Goal: Task Accomplishment & Management: Manage account settings

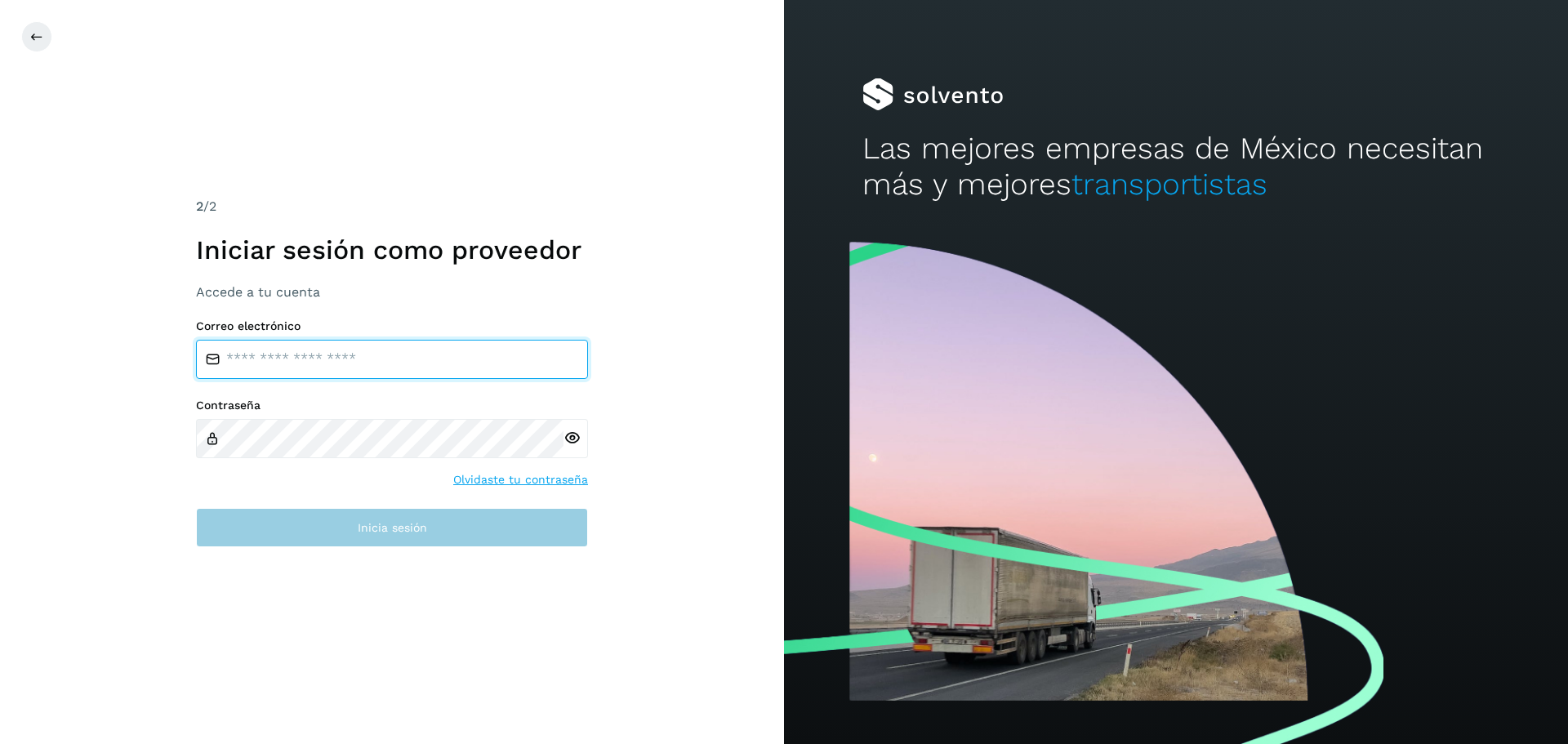
type input "**********"
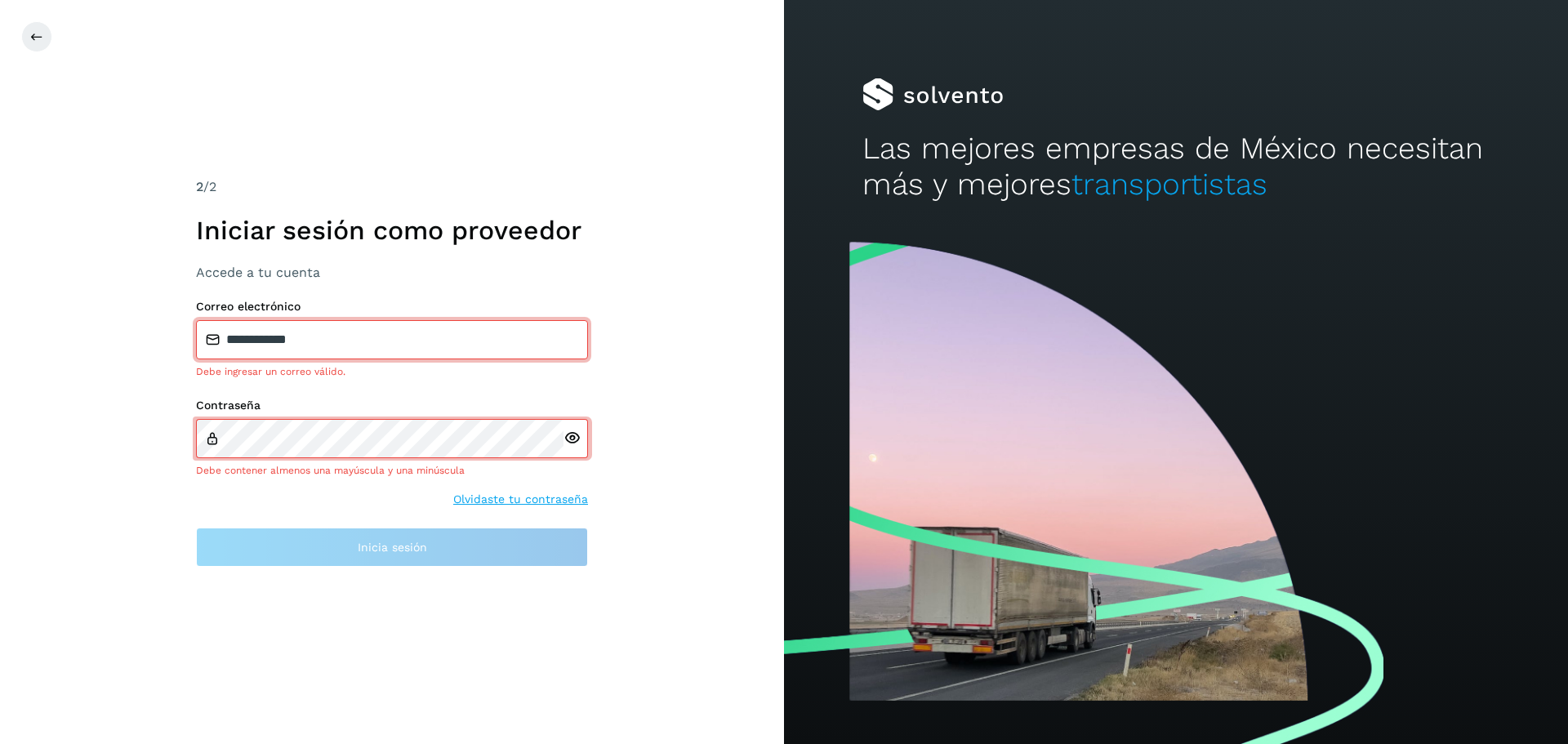
click at [337, 330] on input "**********" at bounding box center [392, 339] width 392 height 39
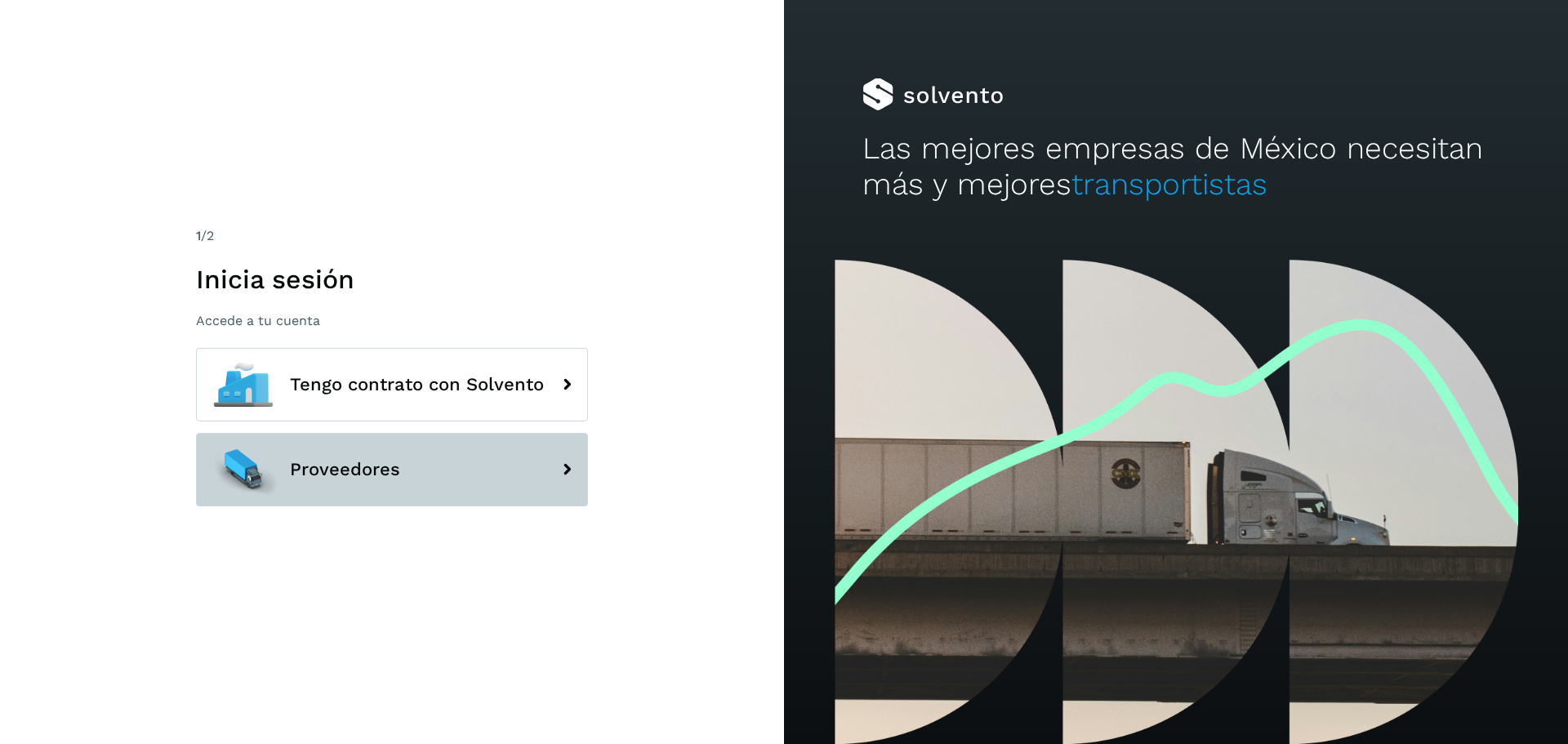
click at [416, 437] on button "Proveedores" at bounding box center [392, 469] width 392 height 74
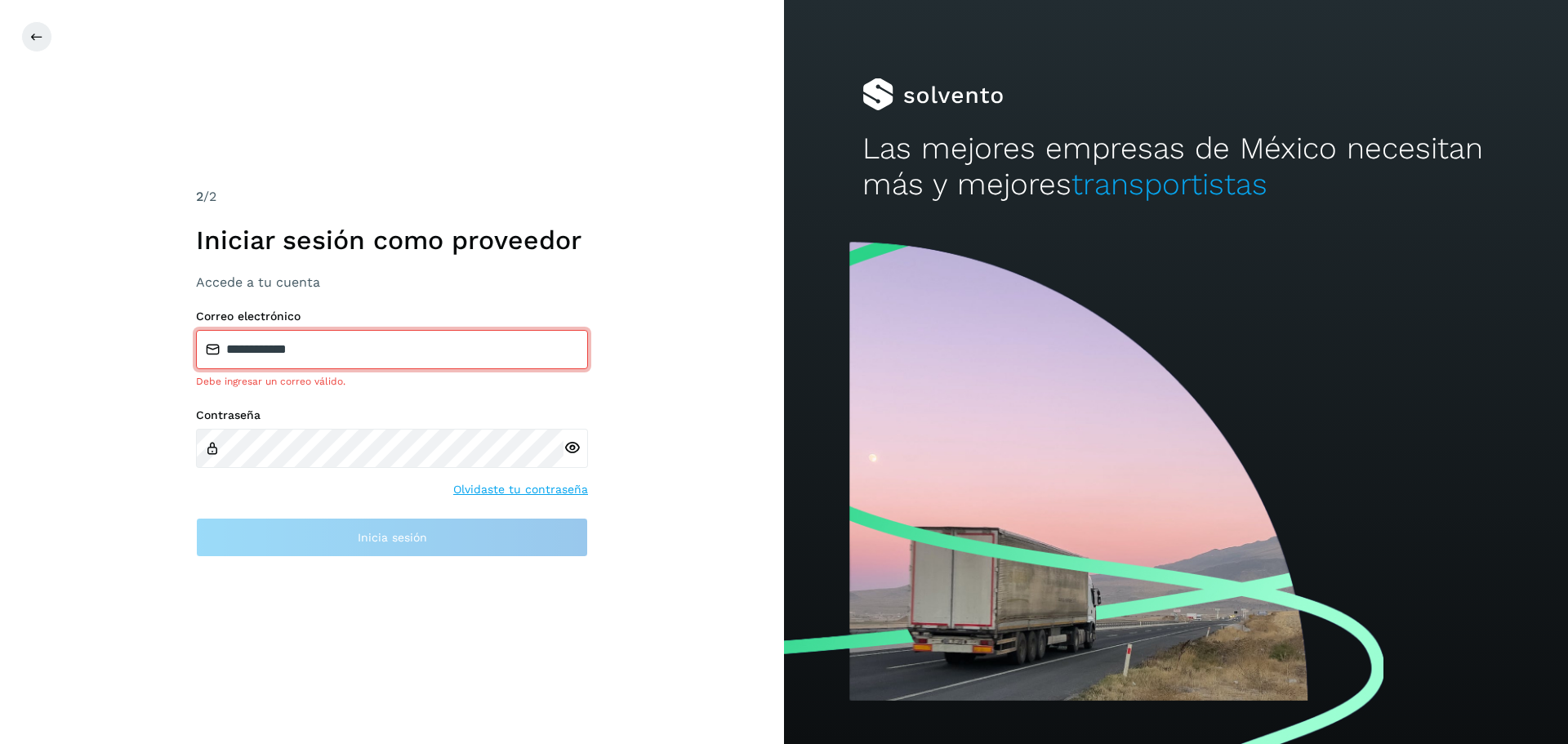
click at [430, 343] on input "**********" at bounding box center [392, 349] width 392 height 39
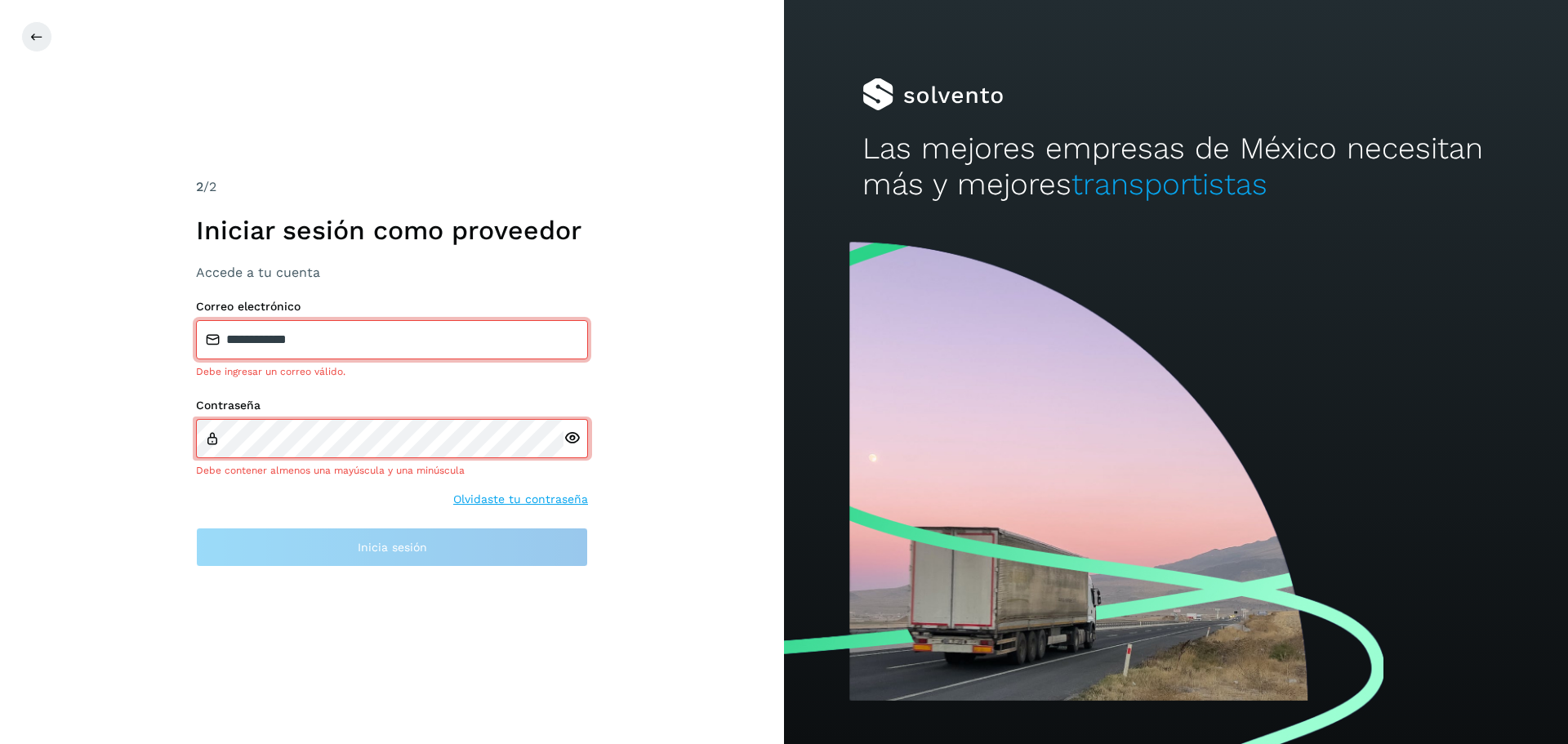
click at [575, 436] on icon at bounding box center [572, 438] width 17 height 17
click at [379, 333] on input "**********" at bounding box center [392, 339] width 392 height 39
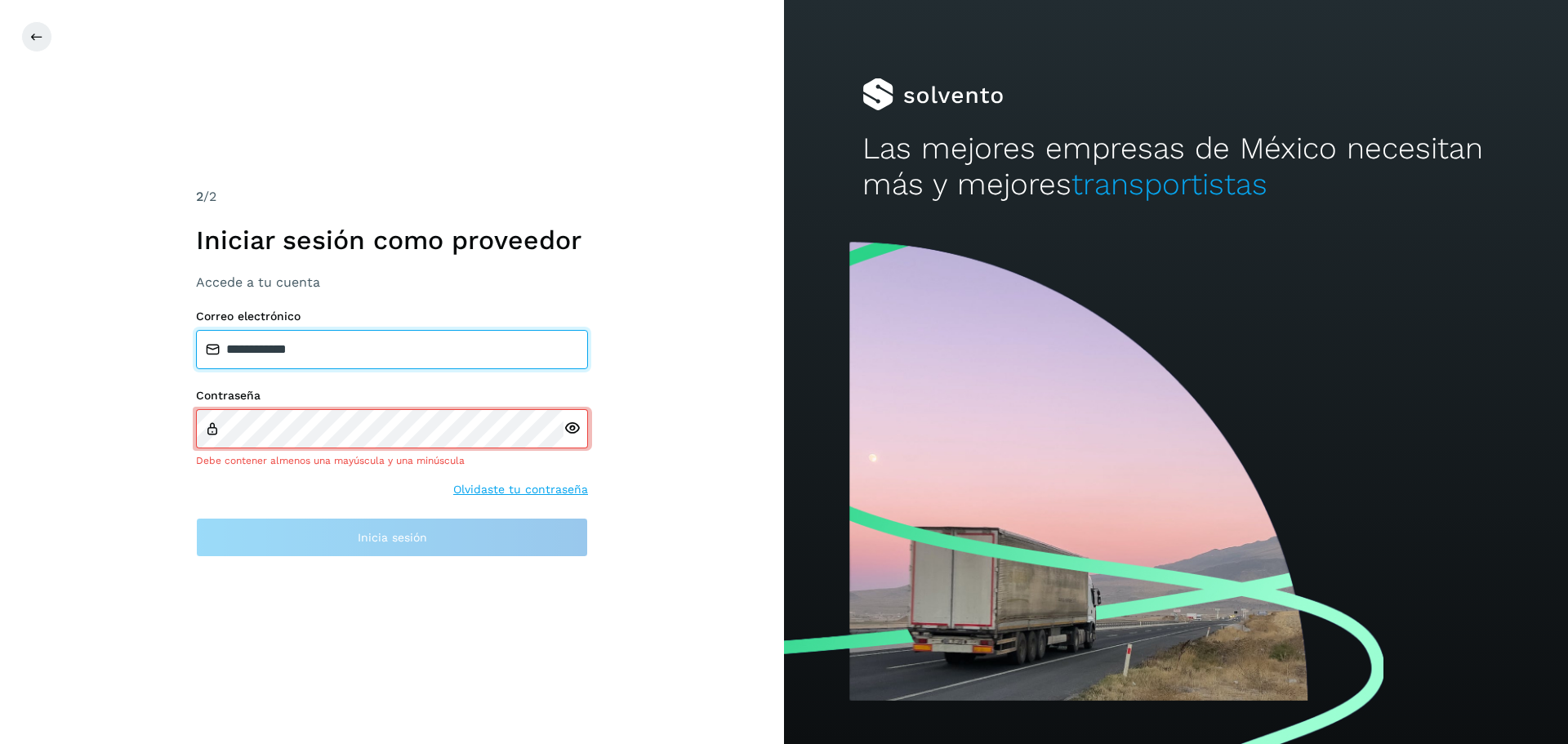
drag, startPoint x: 373, startPoint y: 345, endPoint x: 212, endPoint y: 363, distance: 162.0
click at [212, 363] on input "**********" at bounding box center [392, 349] width 392 height 39
type input "**********"
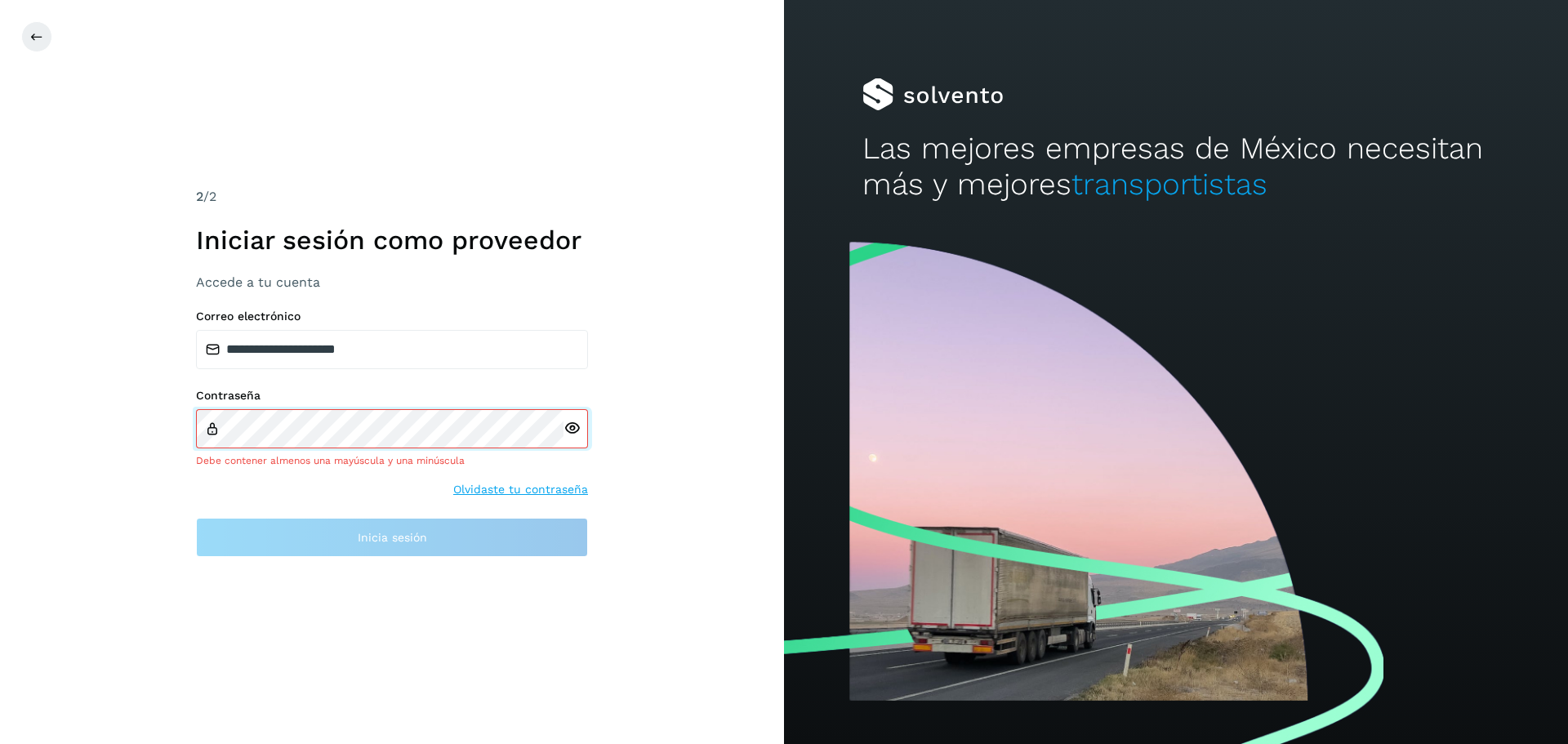
click at [329, 415] on div "Contraseña Debe contener almenos una mayúscula y una minúscula" at bounding box center [392, 428] width 392 height 79
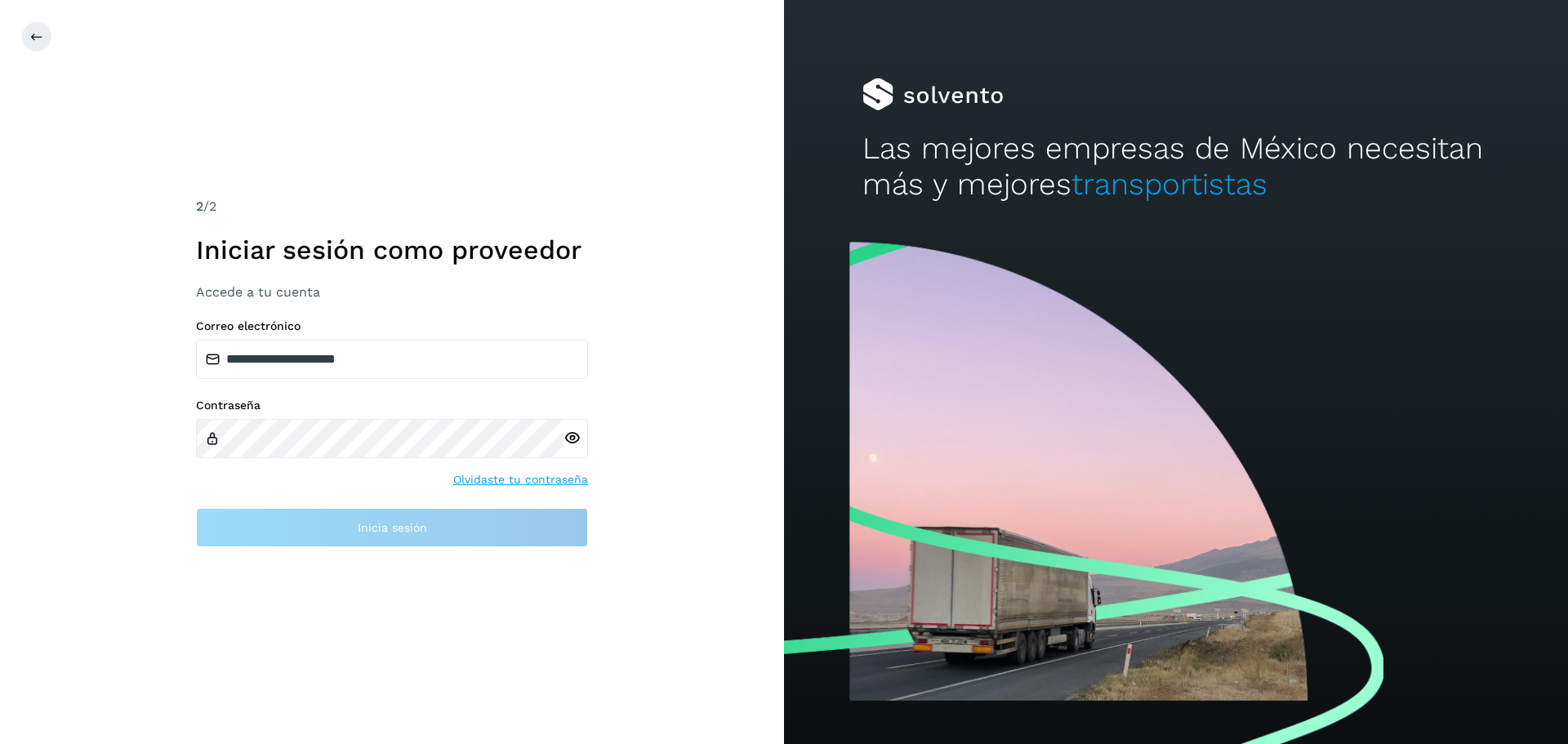
click at [575, 601] on div "**********" at bounding box center [392, 372] width 784 height 744
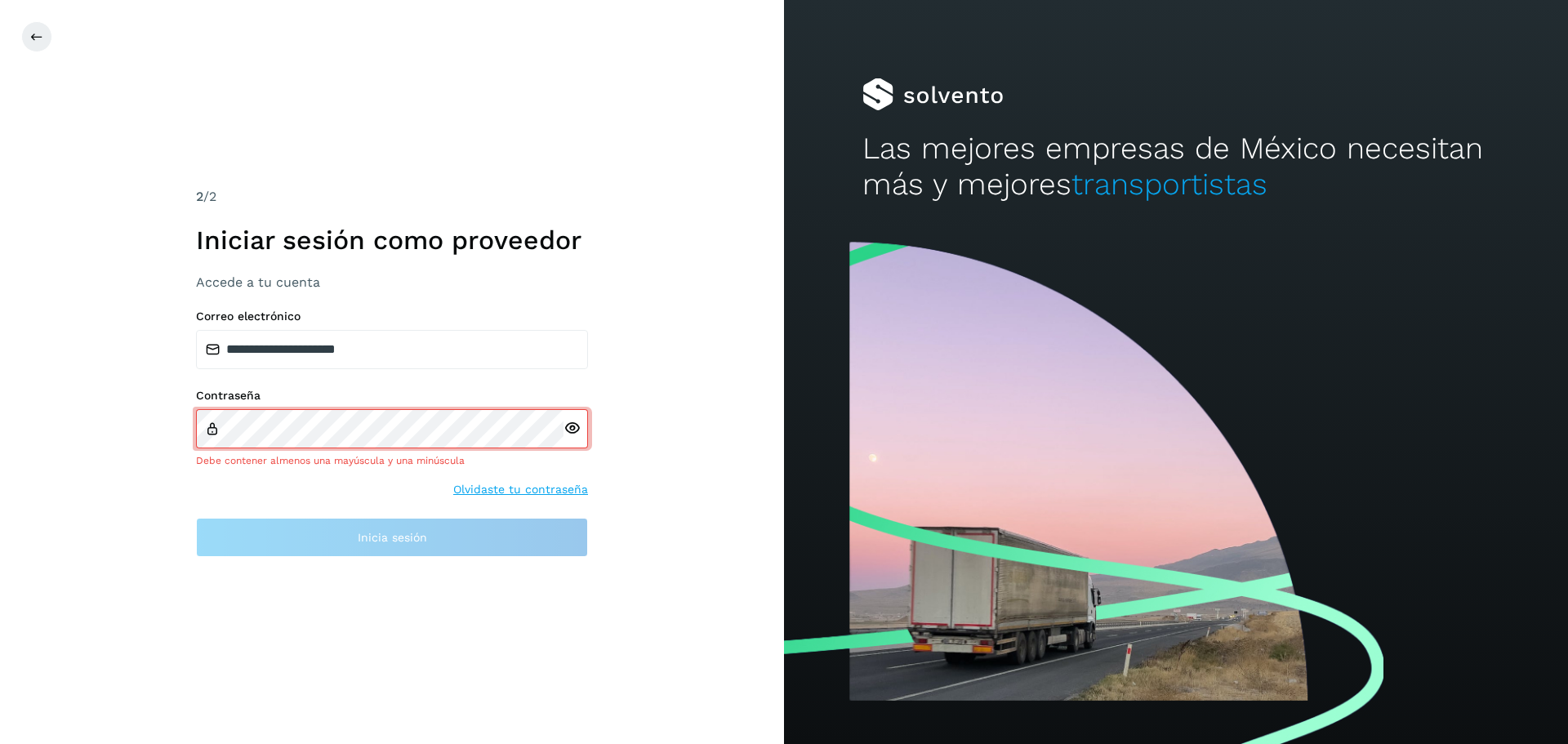
click at [568, 425] on icon at bounding box center [572, 428] width 17 height 17
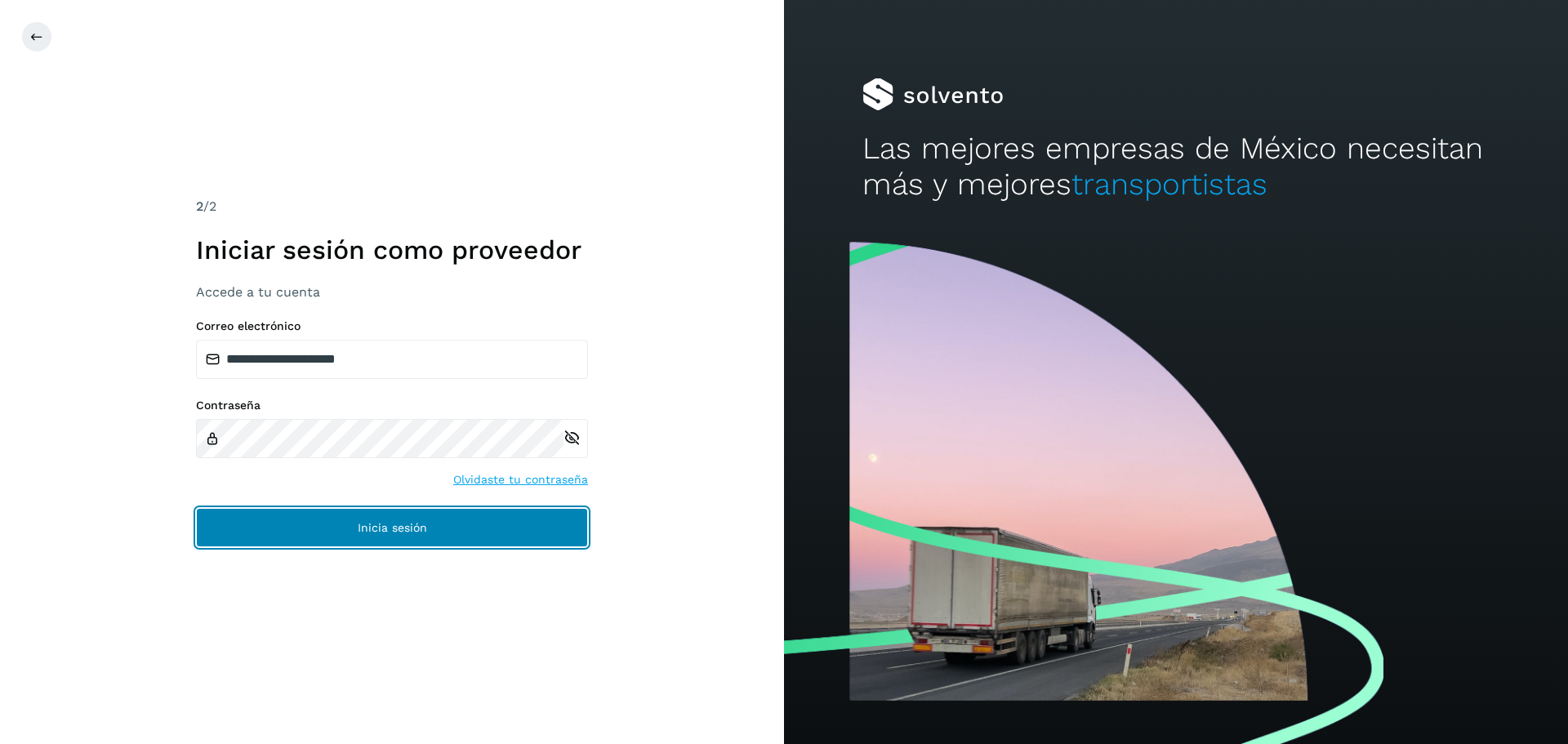
click at [527, 526] on button "Inicia sesión" at bounding box center [392, 528] width 392 height 39
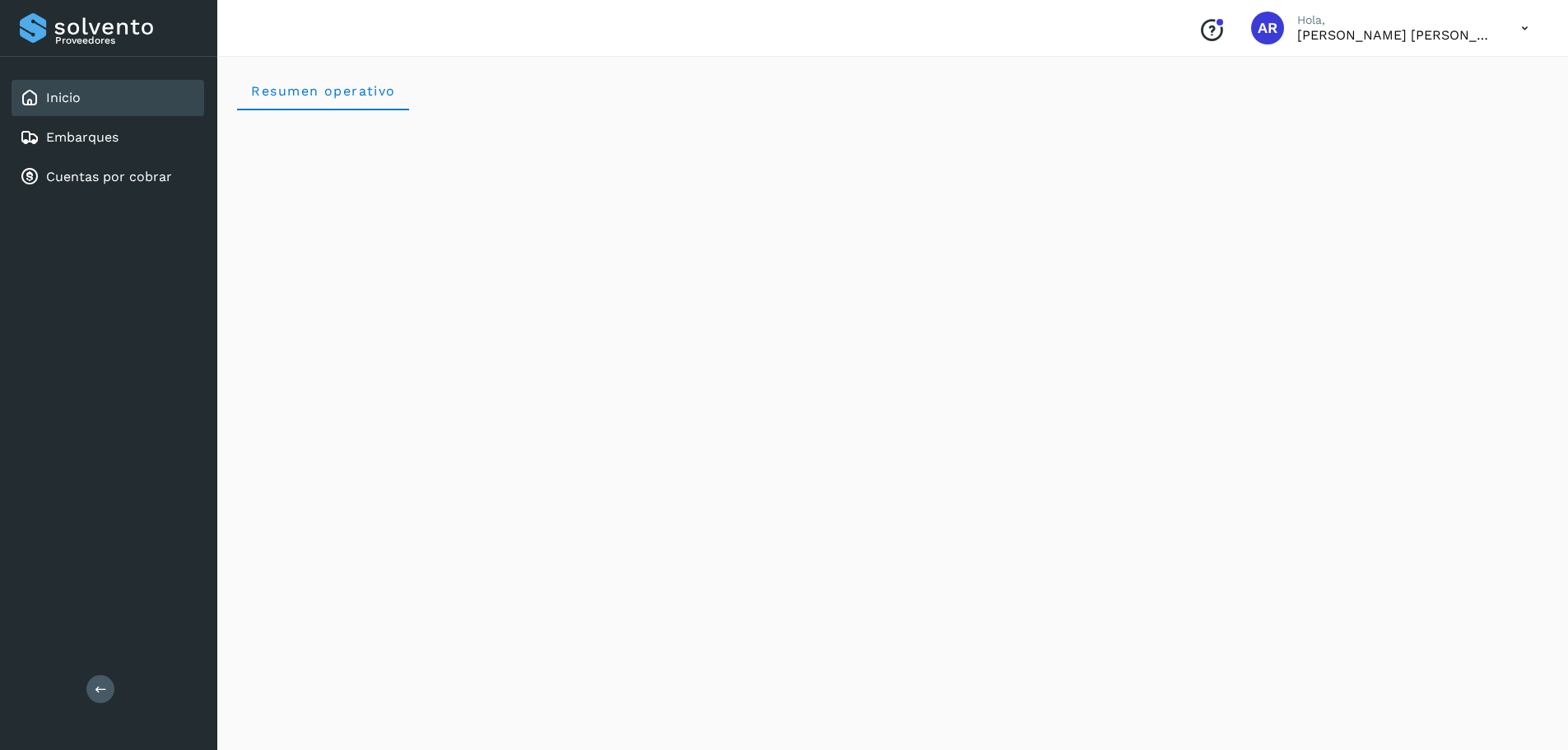
click at [1520, 32] on icon at bounding box center [1525, 28] width 34 height 34
click at [1520, 32] on div at bounding box center [784, 375] width 1568 height 750
click at [159, 184] on link "Cuentas por cobrar" at bounding box center [109, 177] width 126 height 16
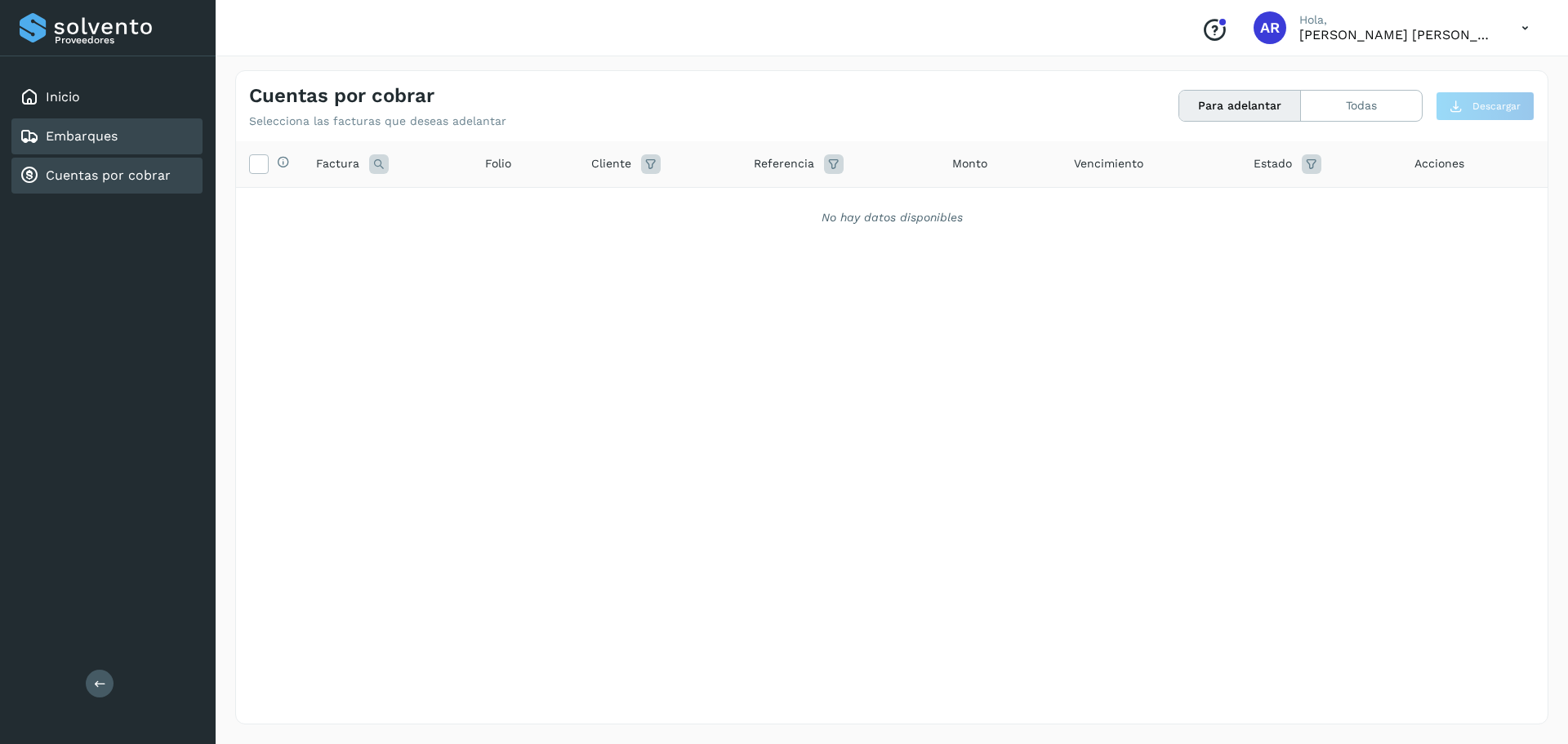
click at [152, 132] on div "Embarques" at bounding box center [107, 136] width 191 height 36
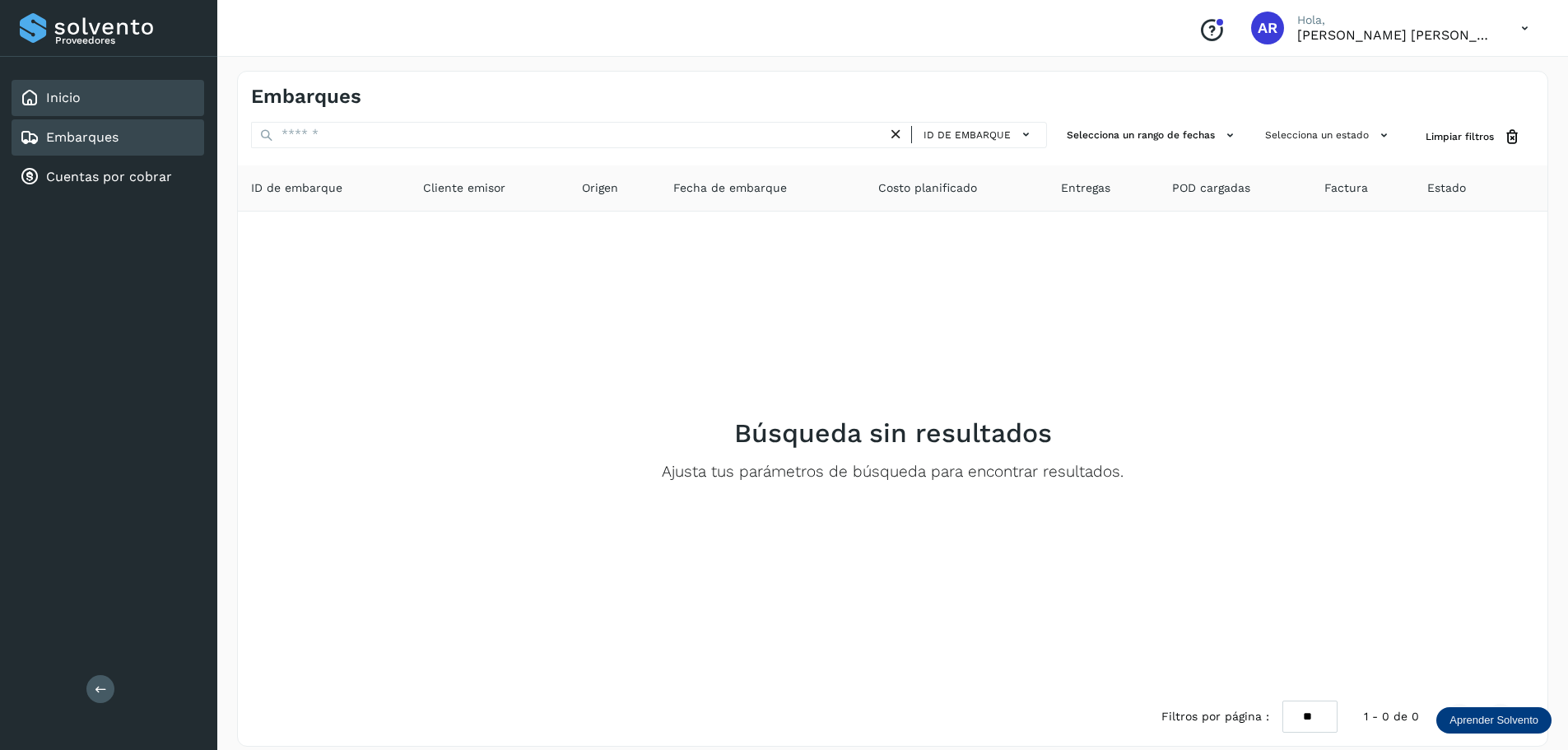
click at [143, 106] on div "Inicio" at bounding box center [108, 97] width 193 height 36
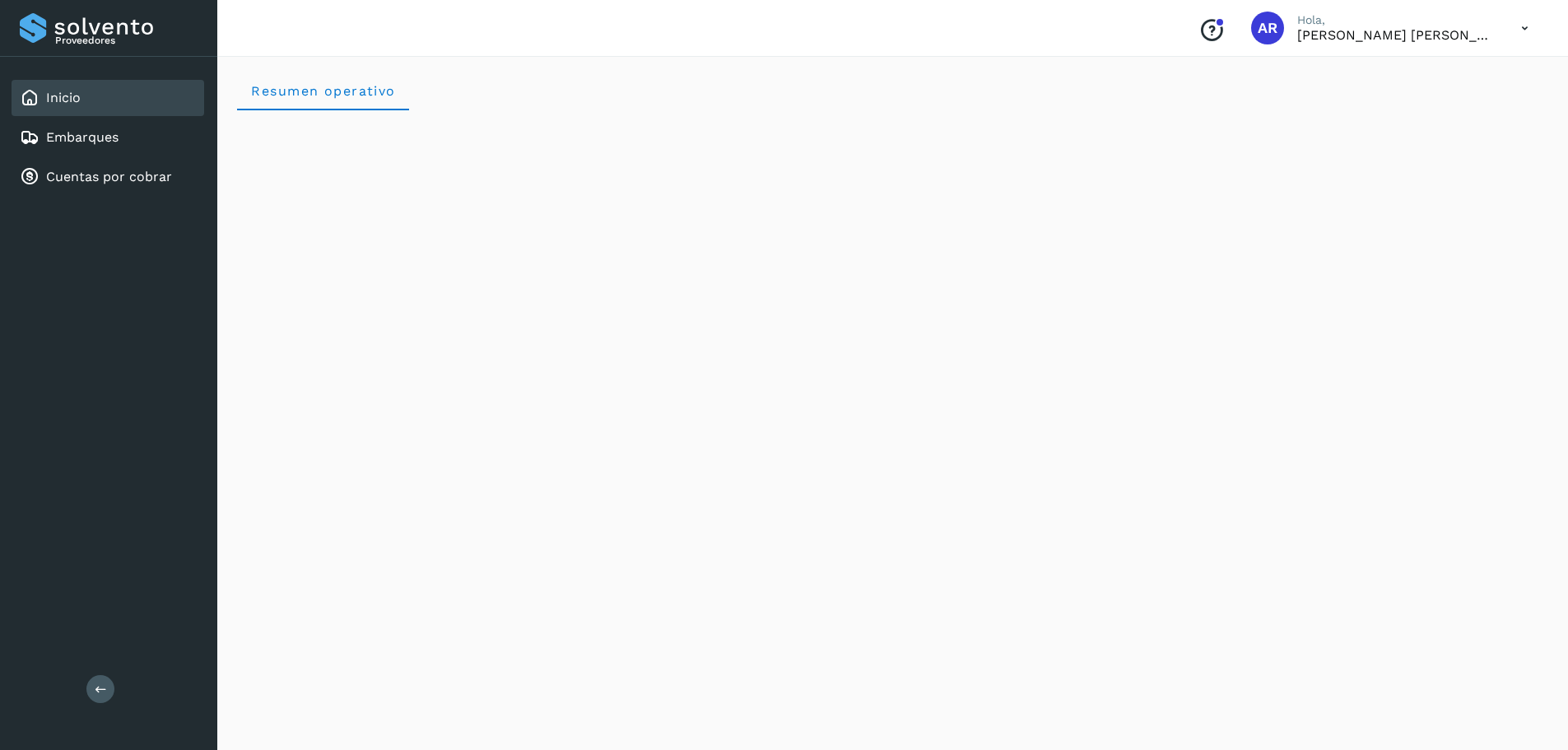
click at [81, 96] on div "Inicio" at bounding box center [108, 97] width 193 height 36
click at [102, 132] on link "Embarques" at bounding box center [82, 138] width 73 height 16
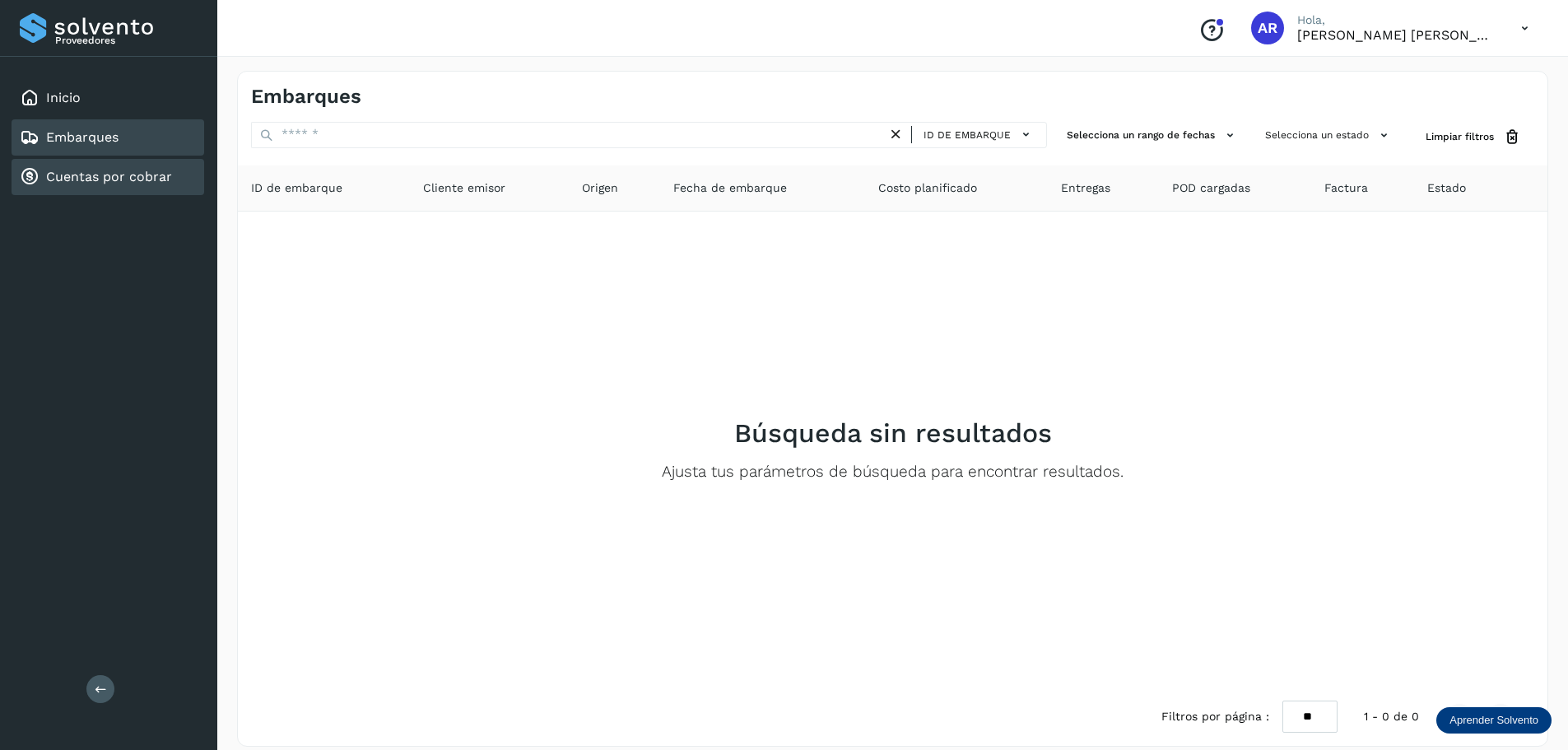
click at [94, 179] on link "Cuentas por cobrar" at bounding box center [109, 177] width 126 height 16
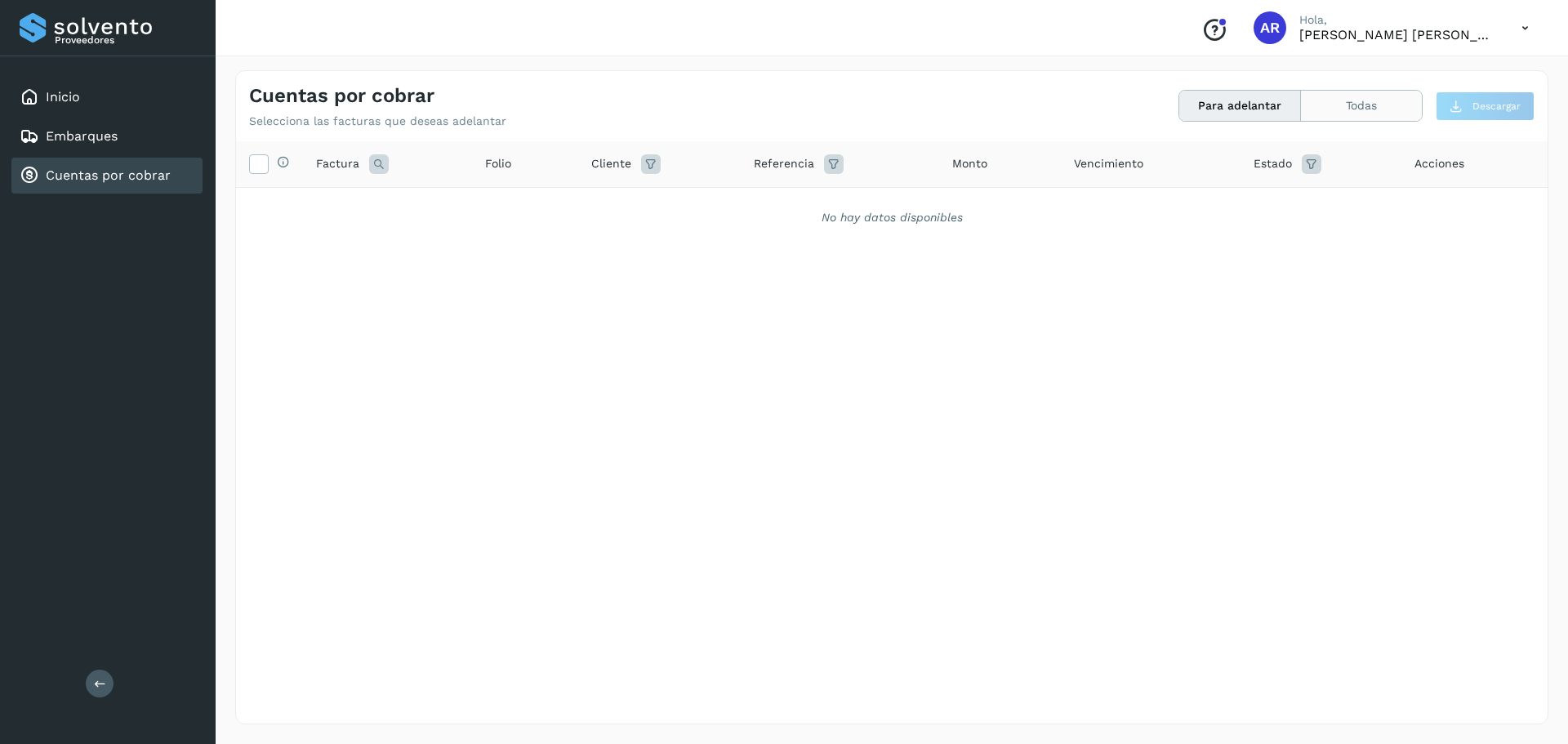
click at [1318, 102] on button "Todas" at bounding box center [1361, 105] width 121 height 30
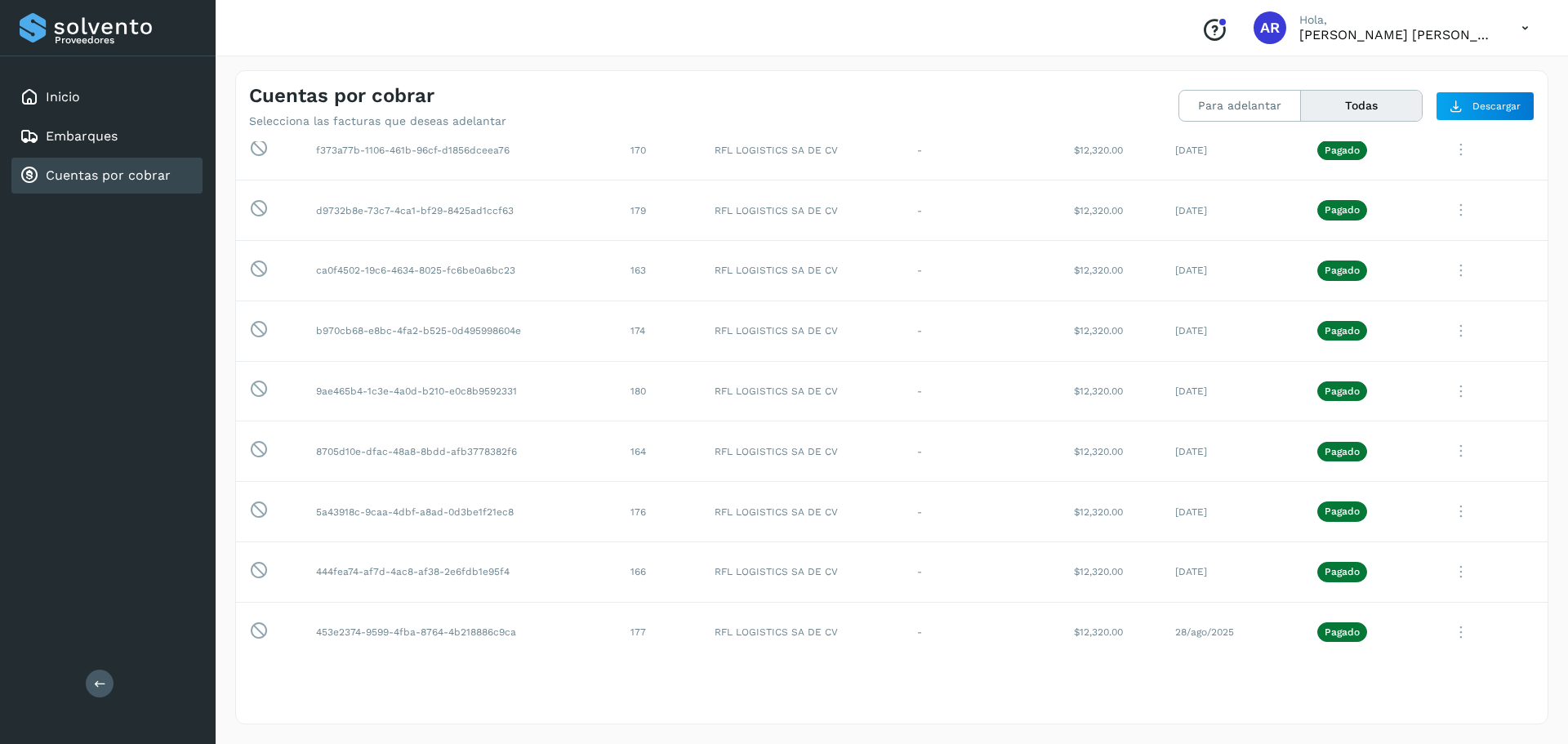
scroll to position [133, 0]
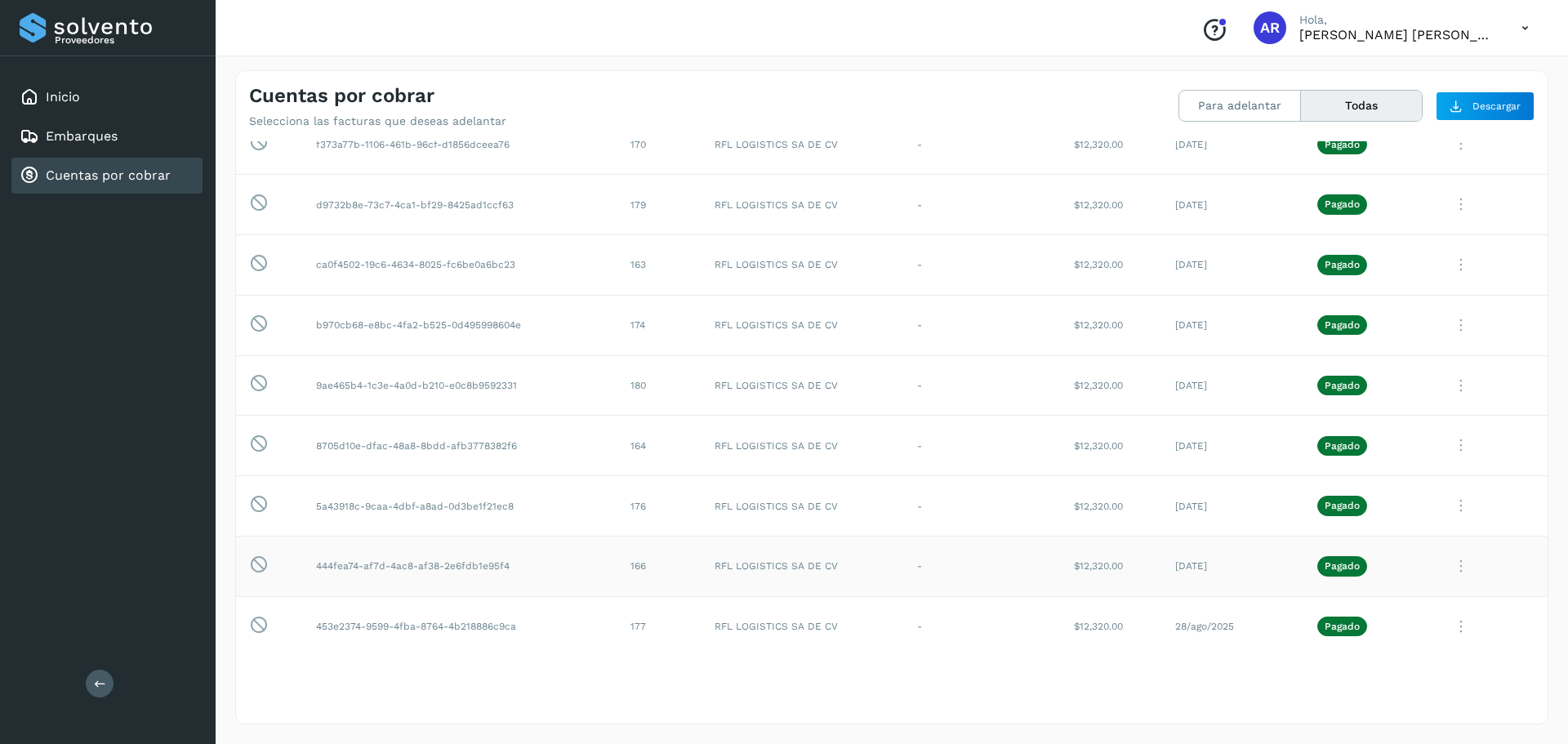
click at [371, 566] on td "444fea74-af7d-4ac8-af38-2e6fdb1e95f4" at bounding box center [461, 567] width 315 height 61
copy td "444fea74-af7d-4ac8-af38-2e6fdb1e95f4"
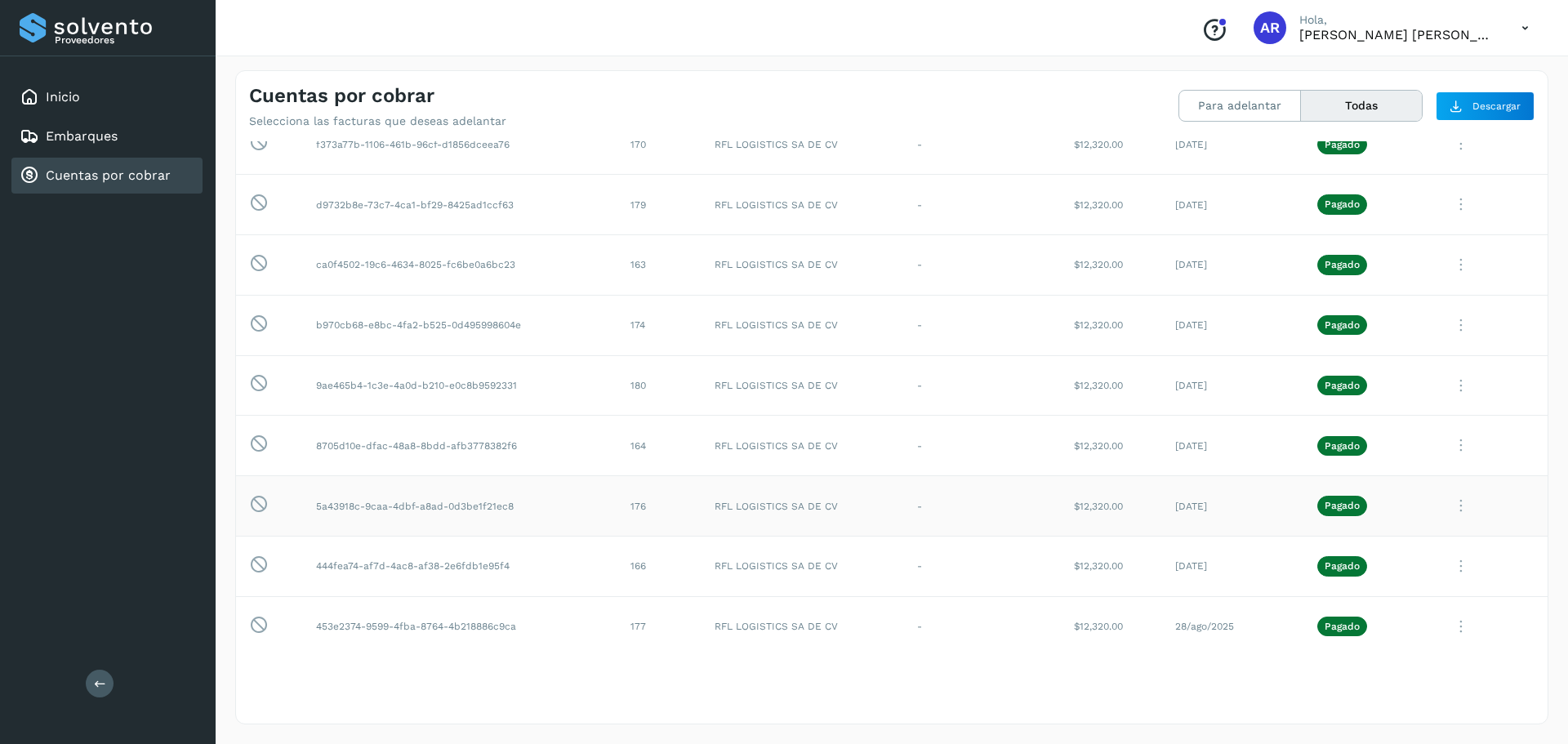
click at [443, 502] on td "5a43918c-9caa-4dbf-a8ad-0d3be1f21ec8" at bounding box center [461, 507] width 315 height 61
click at [442, 502] on td "5a43918c-9caa-4dbf-a8ad-0d3be1f21ec8" at bounding box center [461, 507] width 315 height 61
copy td "5a43918c-9caa-4dbf-a8ad-0d3be1f21ec8"
click at [455, 450] on td "8705d10e-dfac-48a8-8bdd-afb3778382f6" at bounding box center [461, 446] width 315 height 61
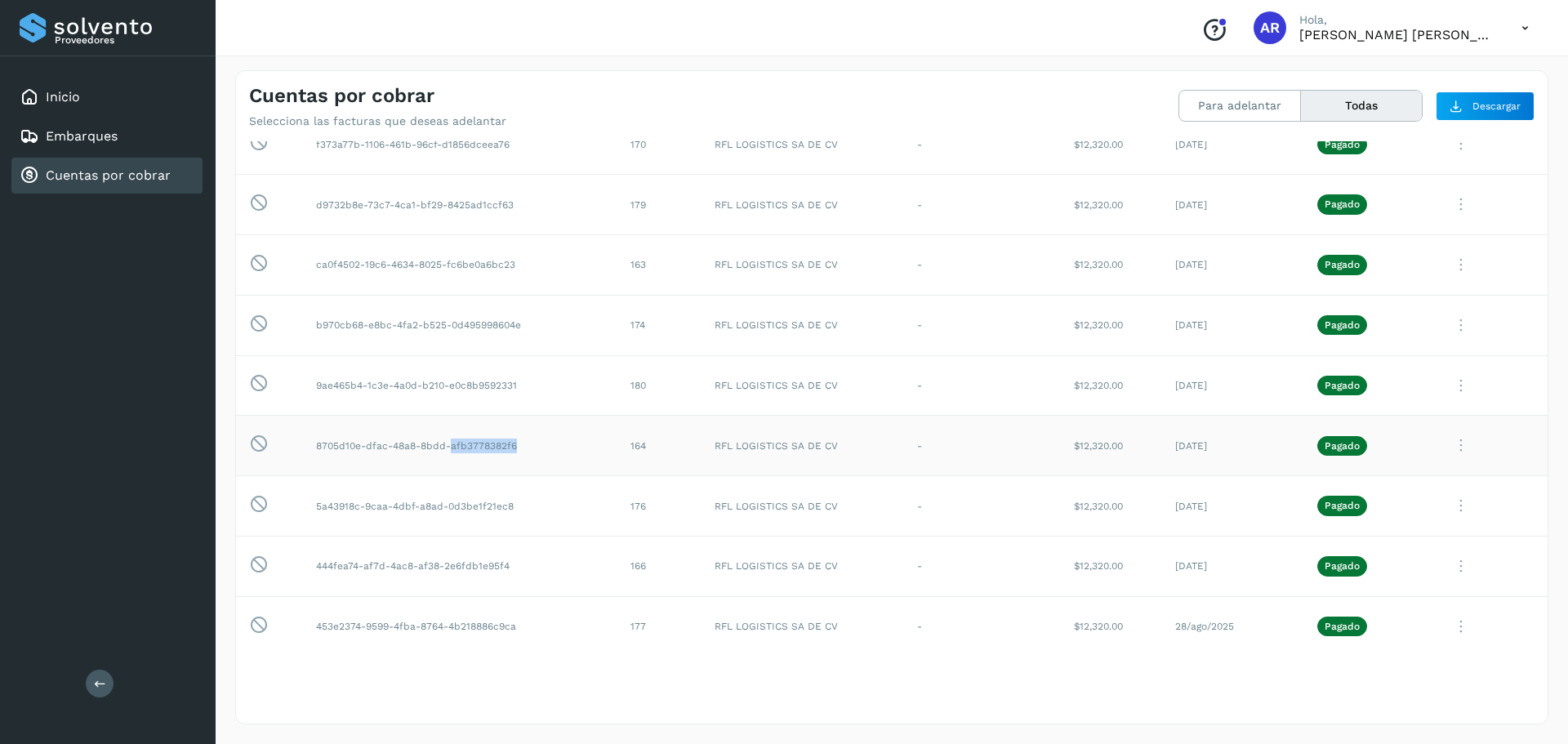
click at [455, 449] on td "8705d10e-dfac-48a8-8bdd-afb3778382f6" at bounding box center [461, 446] width 315 height 61
copy td "8705d10e-dfac-48a8-8bdd-afb3778382f6"
click at [418, 390] on td "9ae465b4-1c3e-4a0d-b210-e0c8b9592331" at bounding box center [461, 386] width 315 height 61
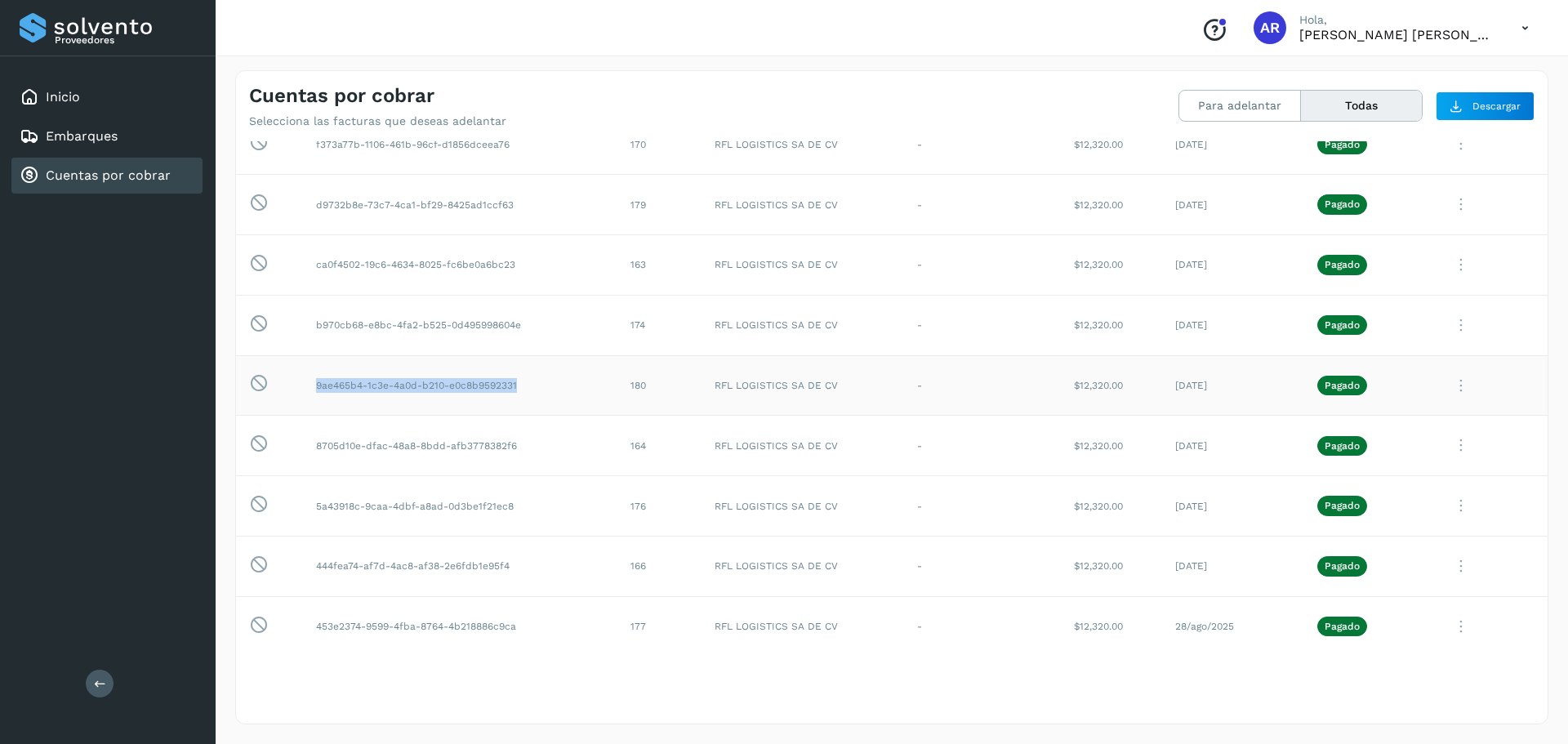
click at [418, 390] on td "9ae465b4-1c3e-4a0d-b210-e0c8b9592331" at bounding box center [461, 386] width 315 height 61
copy td "9ae465b4-1c3e-4a0d-b210-e0c8b9592331"
click at [467, 327] on td "b970cb68-e8bc-4fa2-b525-0d495998604e" at bounding box center [461, 325] width 315 height 61
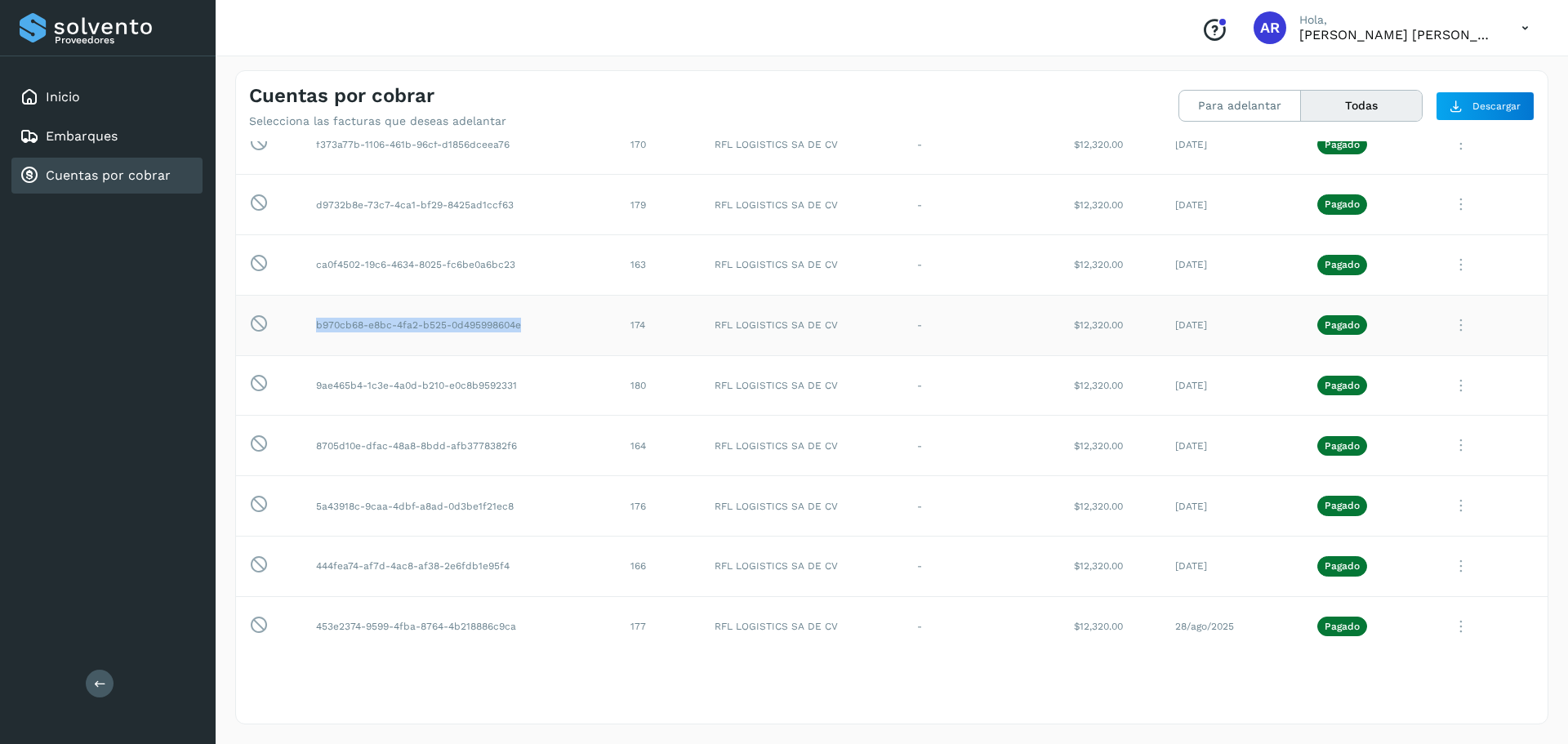
copy td "b970cb68-e8bc-4fa2-b525-0d495998604e"
click at [482, 264] on td "ca0f4502-19c6-4634-8025-fc6be0a6bc23" at bounding box center [461, 265] width 315 height 61
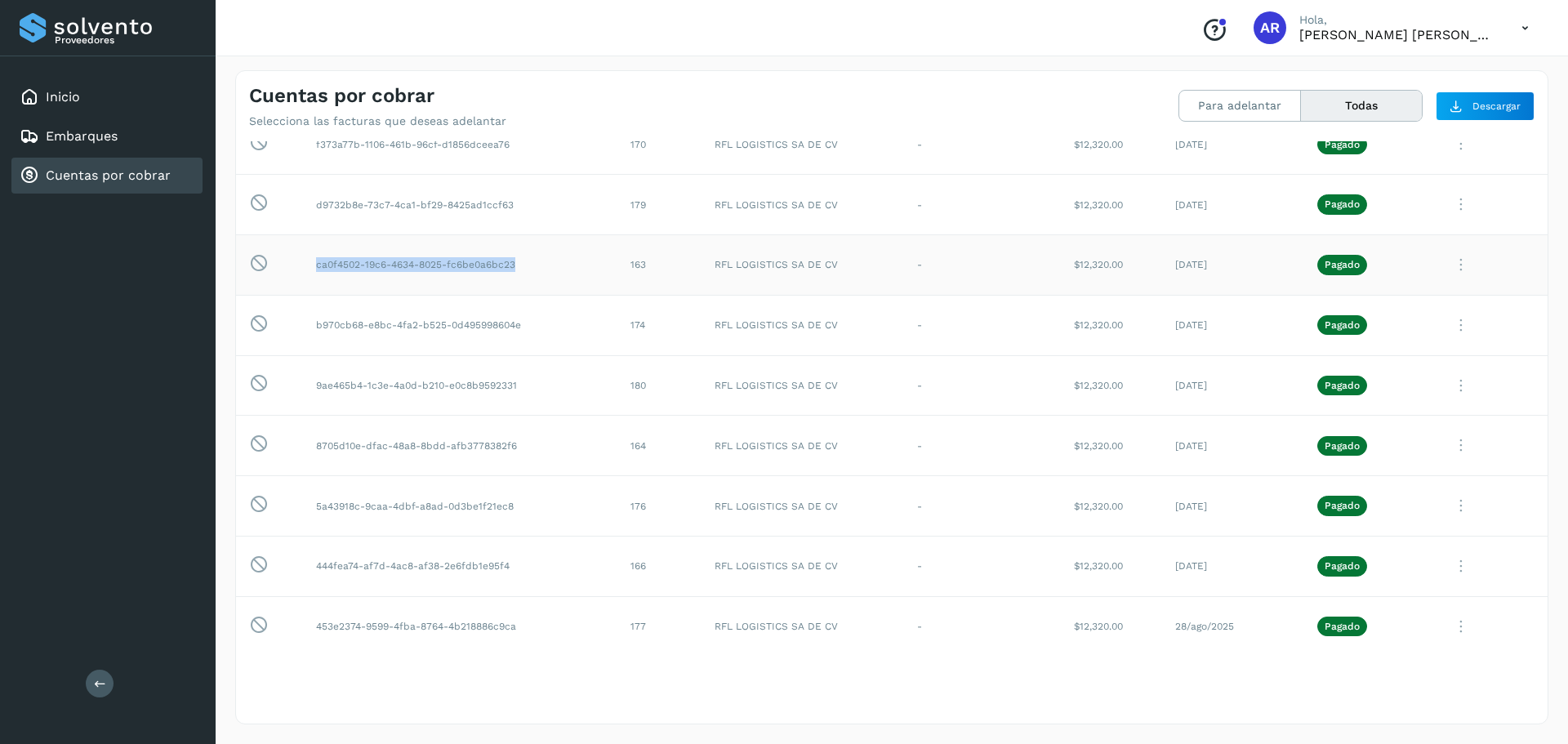
copy td "ca0f4502-19c6-4634-8025-fc6be0a6bc23"
click at [467, 201] on td "d9732b8e-73c7-4ca1-bf29-8425ad1ccf63" at bounding box center [461, 205] width 315 height 61
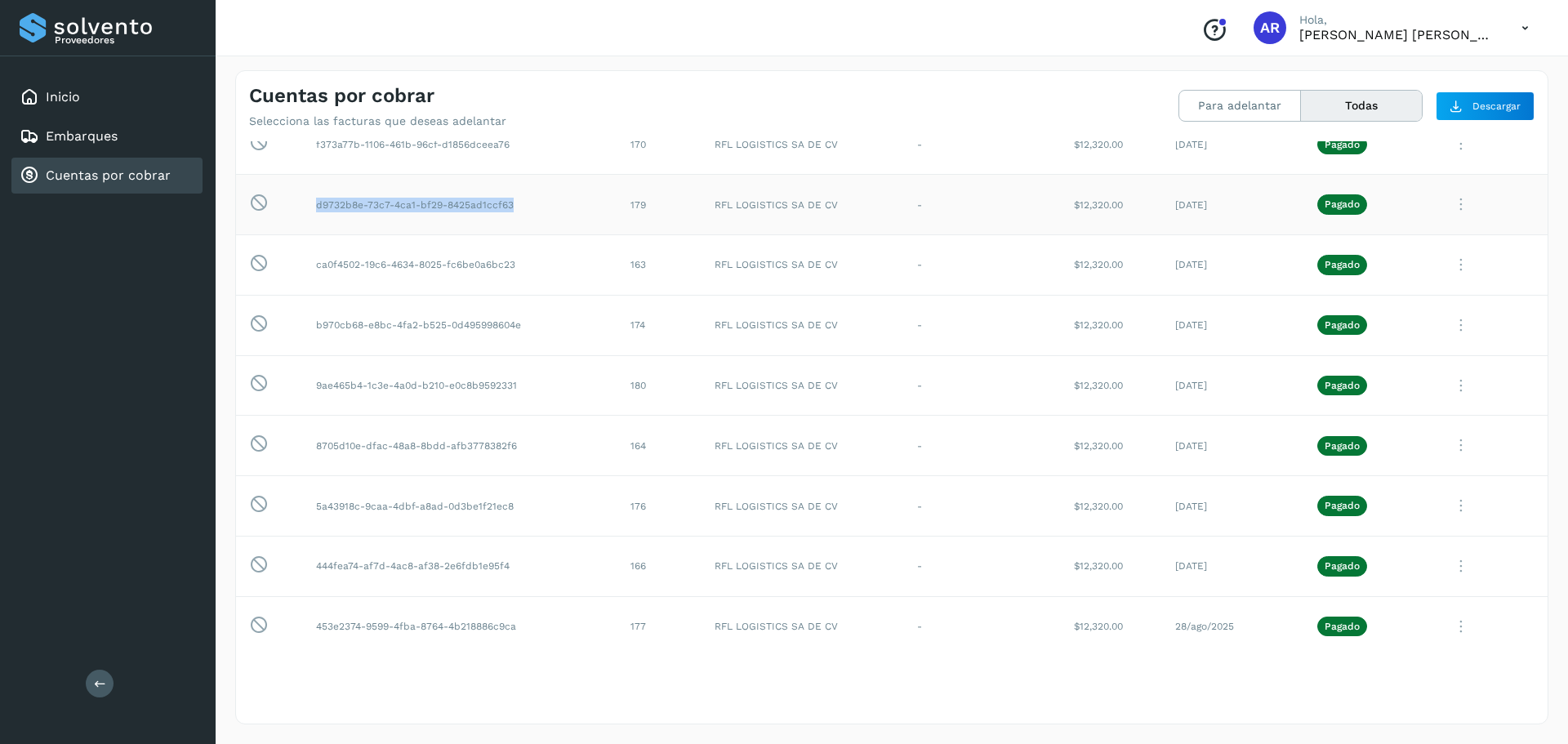
copy td "d9732b8e-73c7-4ca1-bf29-8425ad1ccf63"
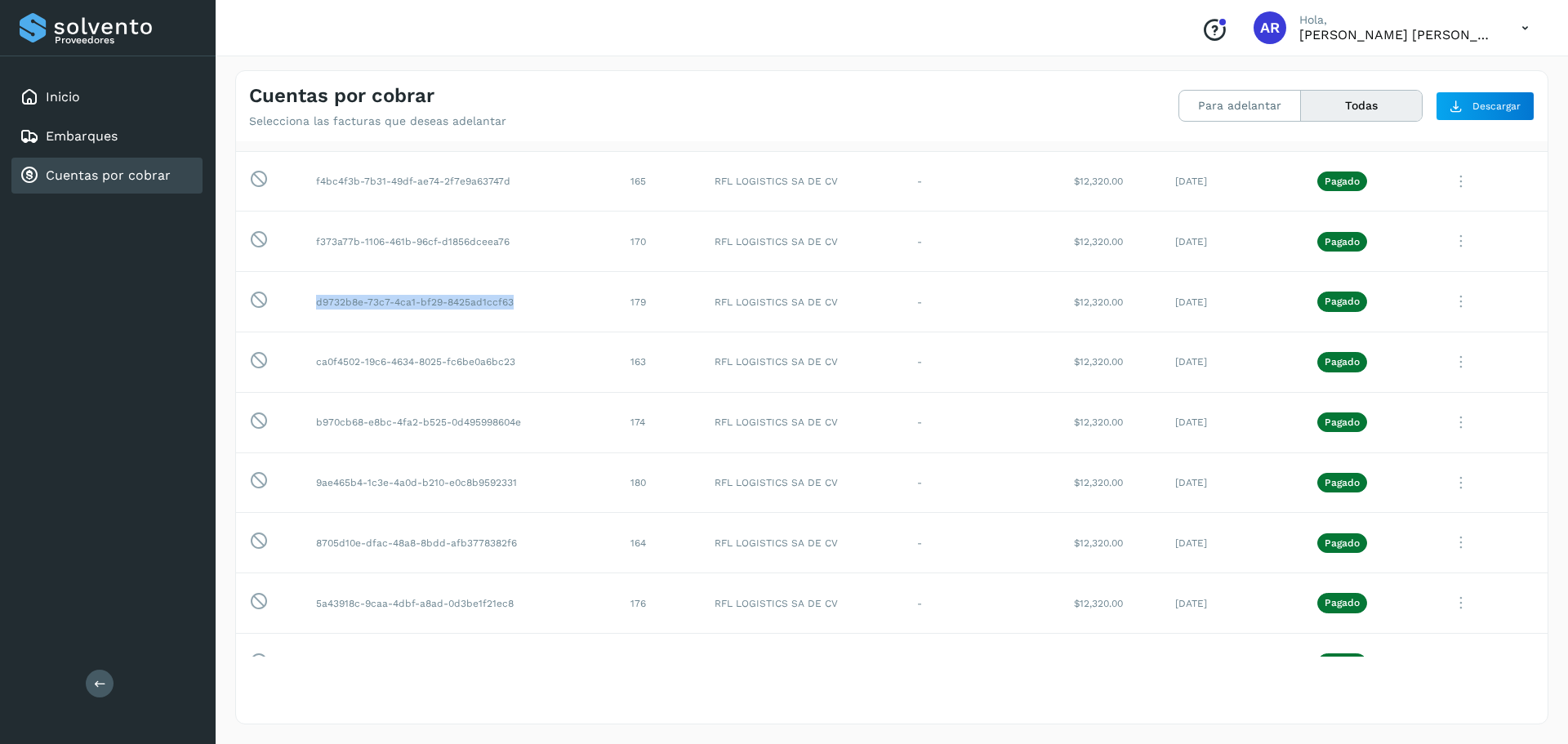
scroll to position [0, 0]
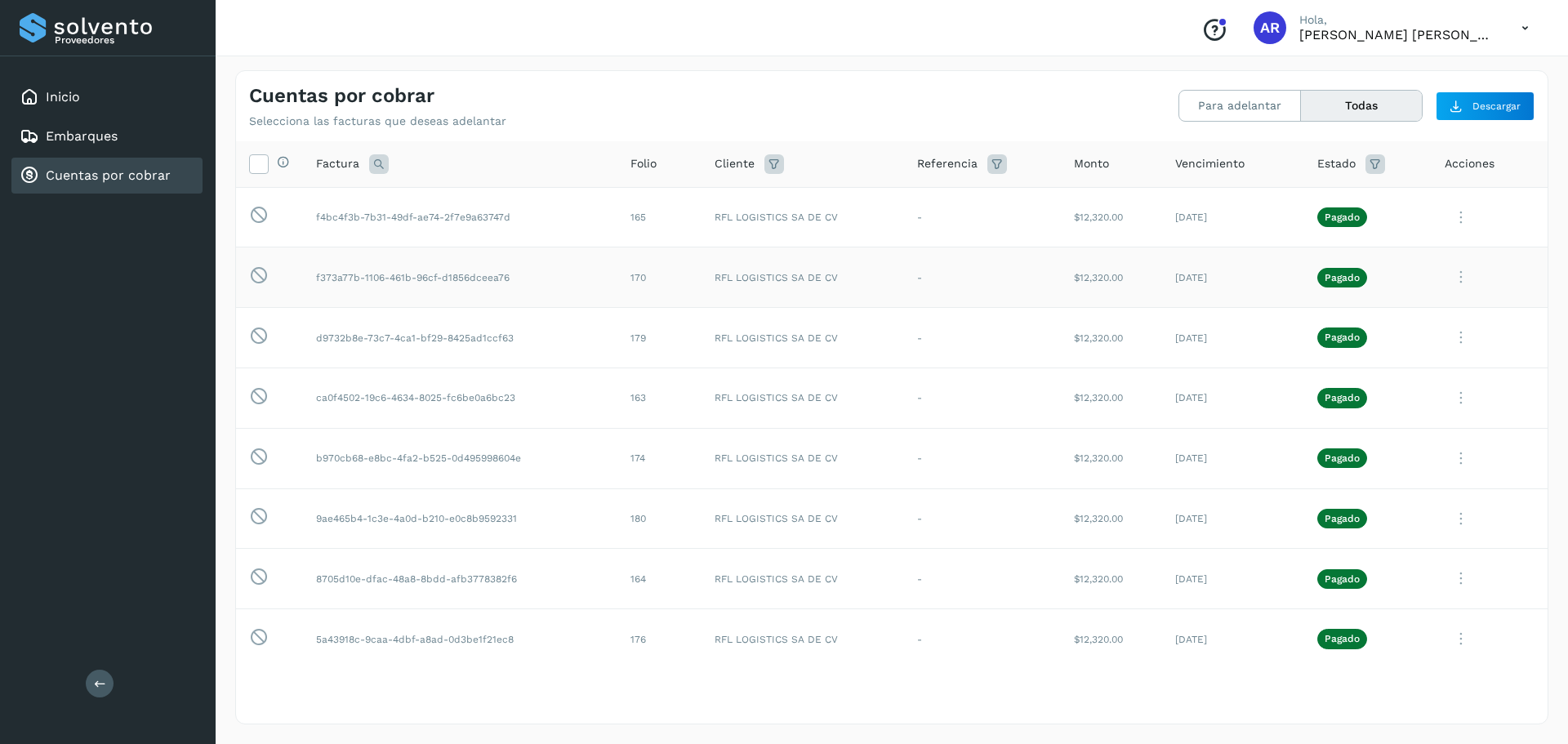
click at [488, 276] on td "f373a77b-1106-461b-96cf-d1856dceea76" at bounding box center [461, 278] width 315 height 61
copy td "f373a77b-1106-461b-96cf-d1856dceea76"
click at [435, 212] on td "f4bc4f3b-7b31-49df-ae74-2f7e9a63747d" at bounding box center [461, 217] width 315 height 61
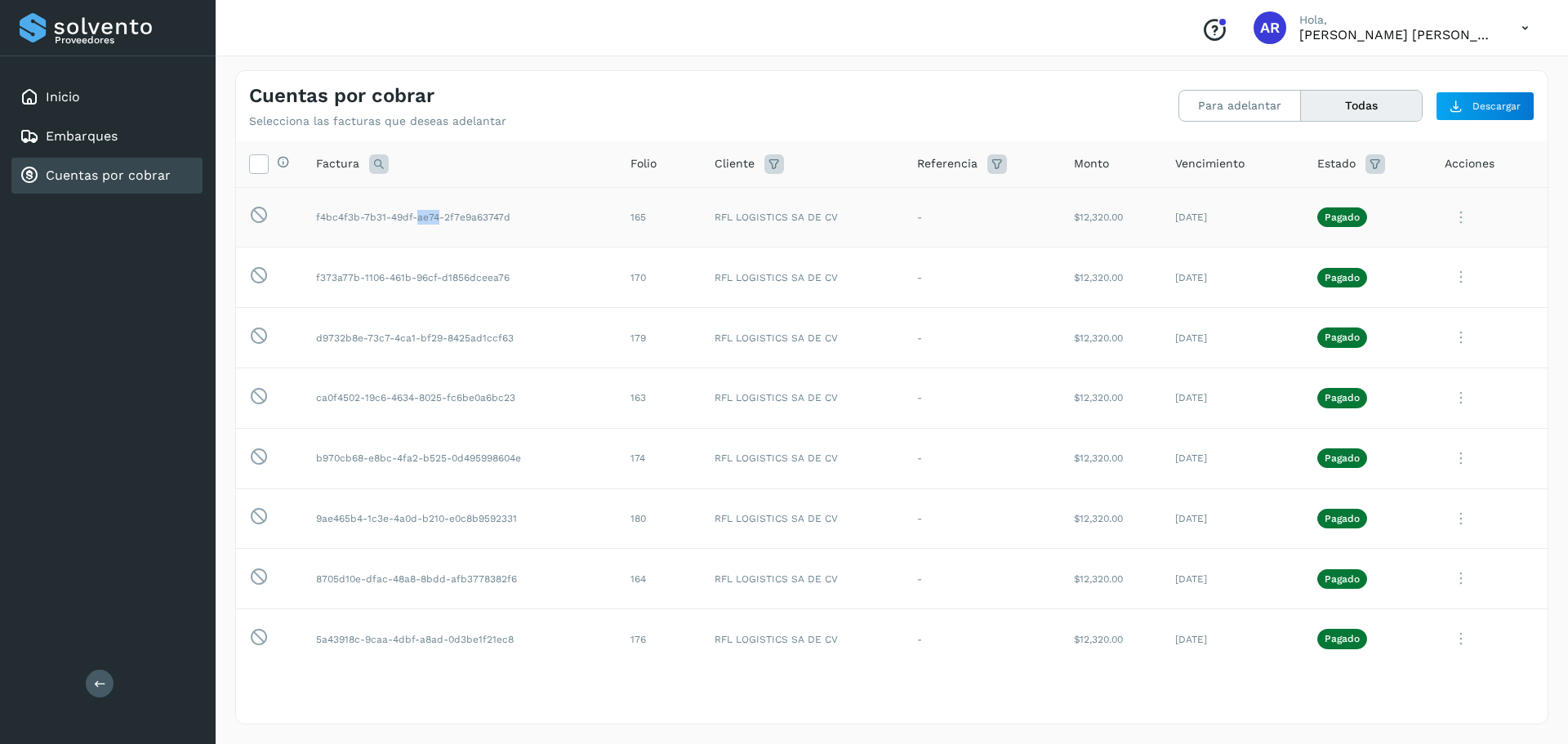
click at [435, 212] on td "f4bc4f3b-7b31-49df-ae74-2f7e9a63747d" at bounding box center [461, 217] width 315 height 61
copy td "f4bc4f3b-7b31-49df-ae74-2f7e9a63747d"
